Goal: Task Accomplishment & Management: Manage account settings

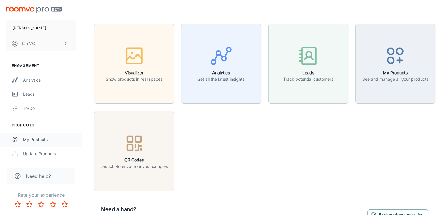
click at [38, 141] on div "My Products" at bounding box center [49, 139] width 53 height 6
click at [31, 137] on div "My Products" at bounding box center [49, 139] width 53 height 6
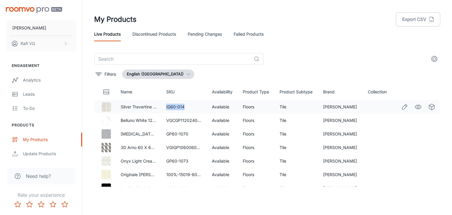
drag, startPoint x: 163, startPoint y: 106, endPoint x: 189, endPoint y: 107, distance: 25.9
click at [189, 107] on td "IG60-014" at bounding box center [184, 107] width 46 height 14
copy td "IG60-014"
click at [402, 119] on icon "Edit" at bounding box center [404, 120] width 5 height 5
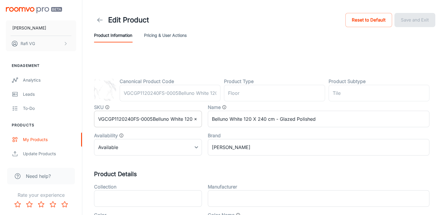
click at [176, 121] on input "VGCGP1120240FS-0005Belluno White 120 x 240 cm - Glazed Polished" at bounding box center [148, 119] width 108 height 16
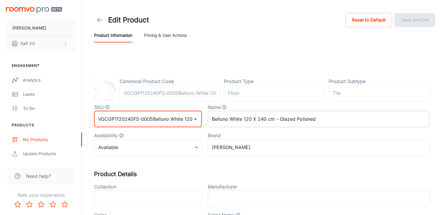
scroll to position [0, 58]
drag, startPoint x: 153, startPoint y: 119, endPoint x: 267, endPoint y: 118, distance: 113.5
click at [267, 118] on div "SKU VGCGP1120240FS-0005Belluno White 120 x 240 cm - Glazed Polished ​ Name Bell…" at bounding box center [258, 127] width 341 height 56
click at [158, 117] on input "VGCGP1120240FS-0005" at bounding box center [148, 119] width 108 height 16
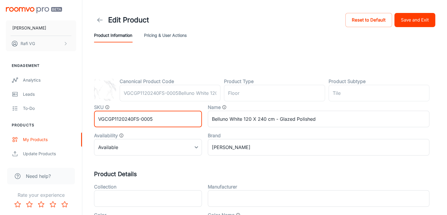
type input "VGCGP1120240FS-0005"
click at [247, 47] on header "Edit Product Reset to Default Save and Exit Product Information Pricing & User …" at bounding box center [264, 27] width 355 height 54
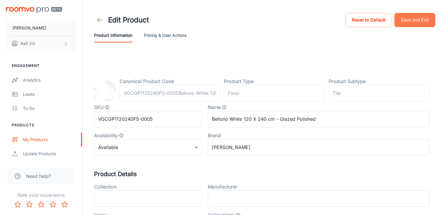
click at [404, 20] on button "Save and Exit" at bounding box center [415, 20] width 41 height 14
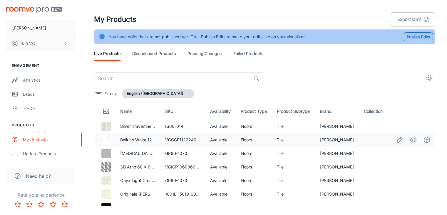
click at [398, 138] on icon "Edit" at bounding box center [400, 139] width 5 height 5
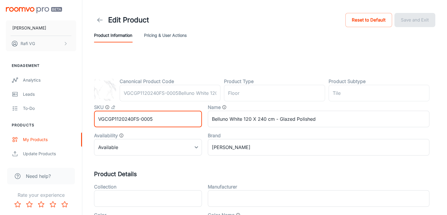
drag, startPoint x: 169, startPoint y: 119, endPoint x: 49, endPoint y: 126, distance: 120.2
click at [46, 138] on div "My Products" at bounding box center [49, 139] width 53 height 6
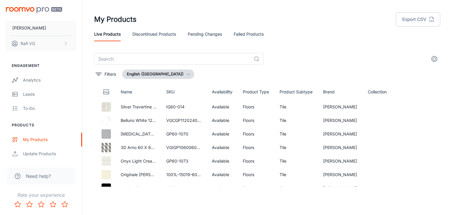
click at [325, 46] on header "My Products Export CSV Live Products Discontinued Products Pending Changes Fail…" at bounding box center [267, 26] width 360 height 53
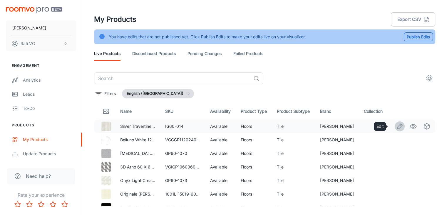
click at [396, 126] on icon "Edit" at bounding box center [399, 126] width 7 height 7
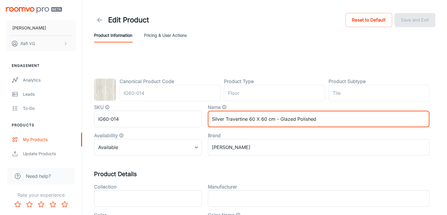
drag, startPoint x: 210, startPoint y: 121, endPoint x: 247, endPoint y: 118, distance: 37.5
click at [247, 118] on input "Silver Travertine 60 X 60 cm - Glazed Polished" at bounding box center [319, 119] width 222 height 16
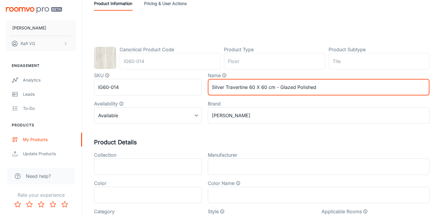
scroll to position [29, 0]
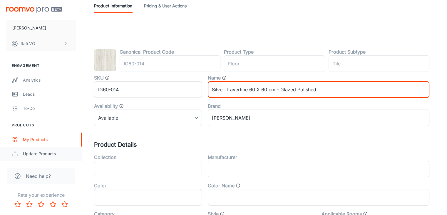
click at [41, 154] on div "Update Products" at bounding box center [49, 153] width 53 height 6
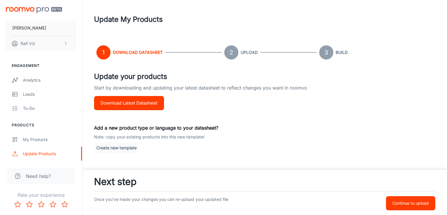
click at [123, 103] on button "Download Latest Datasheet" at bounding box center [129, 103] width 70 height 14
